Goal: Use online tool/utility: Utilize a website feature to perform a specific function

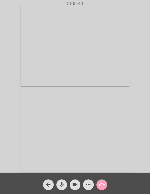
click at [103, 184] on mat-icon "call_end" at bounding box center [102, 184] width 6 height 6
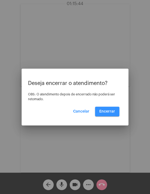
click at [114, 108] on button "Encerrar" at bounding box center [107, 111] width 24 height 10
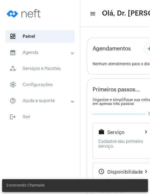
type input "[URL][DOMAIN_NAME]"
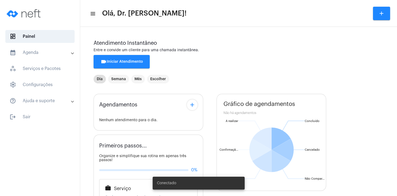
click at [124, 63] on span "videocam Iniciar Atendimento" at bounding box center [122, 62] width 43 height 4
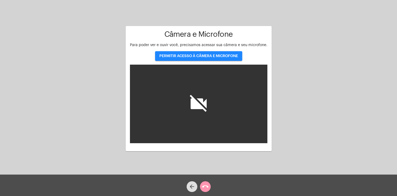
click at [174, 57] on span "PERMITIR ACESSO À CÂMERA E MICROFONE" at bounding box center [198, 56] width 79 height 4
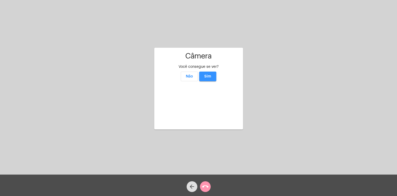
click at [210, 74] on span "Sim" at bounding box center [207, 76] width 7 height 4
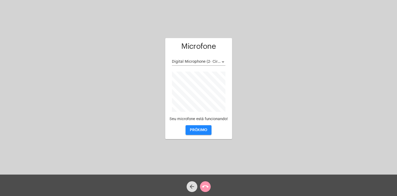
click at [205, 128] on span "PRÓXIMO" at bounding box center [198, 130] width 17 height 4
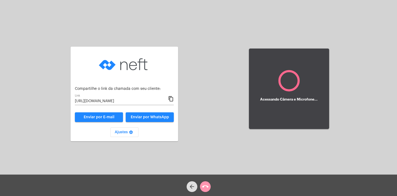
click at [172, 99] on mat-icon "content_copy" at bounding box center [171, 99] width 6 height 6
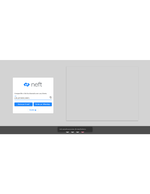
scroll to position [0, 34]
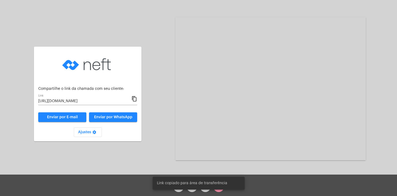
click at [134, 96] on mat-icon "content_copy" at bounding box center [135, 99] width 6 height 6
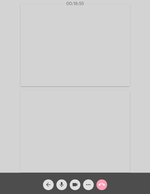
click at [102, 182] on mat-icon "call_end" at bounding box center [102, 184] width 6 height 6
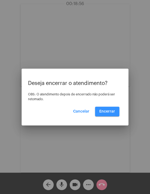
click at [108, 113] on span "Encerrar" at bounding box center [108, 111] width 16 height 4
